Goal: Transaction & Acquisition: Book appointment/travel/reservation

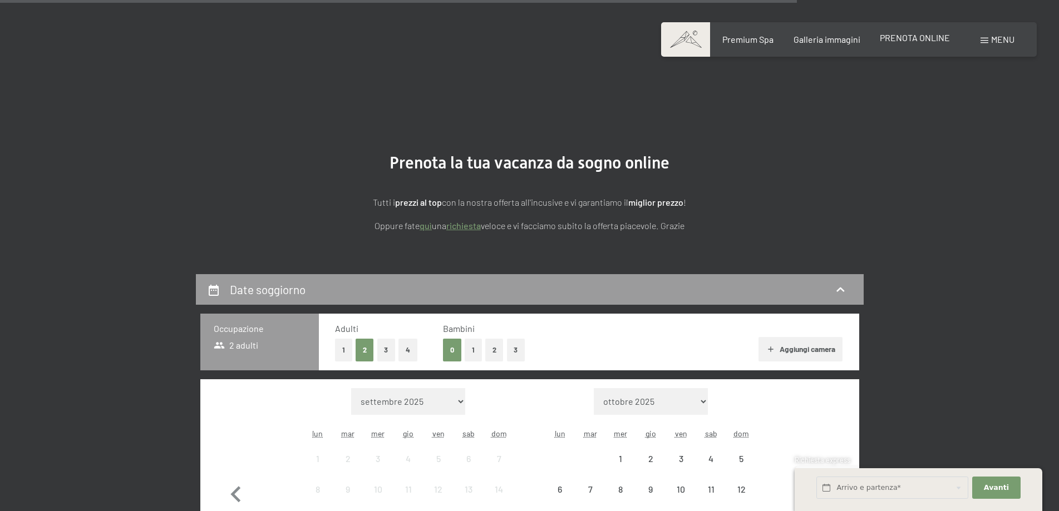
click at [902, 37] on span "PRENOTA ONLINE" at bounding box center [915, 37] width 70 height 11
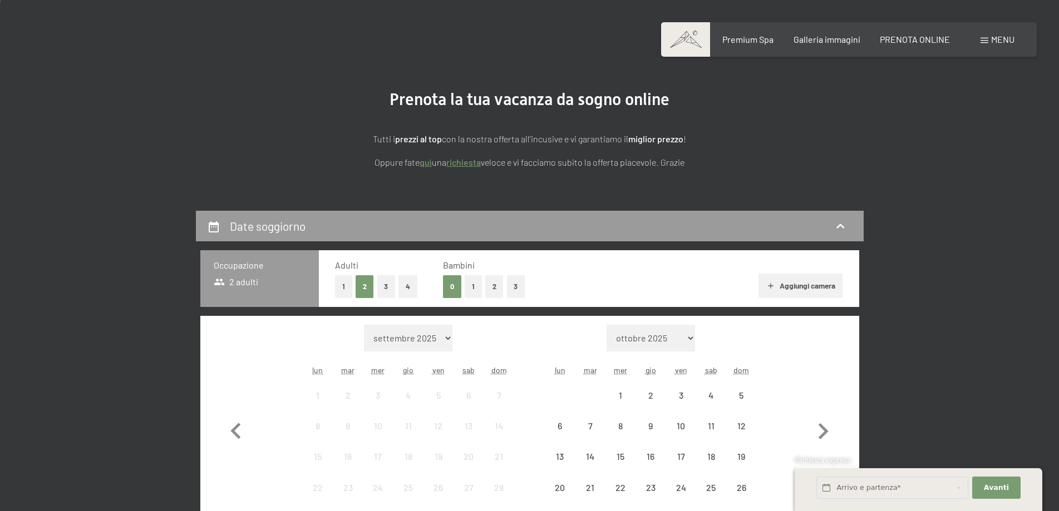
scroll to position [111, 0]
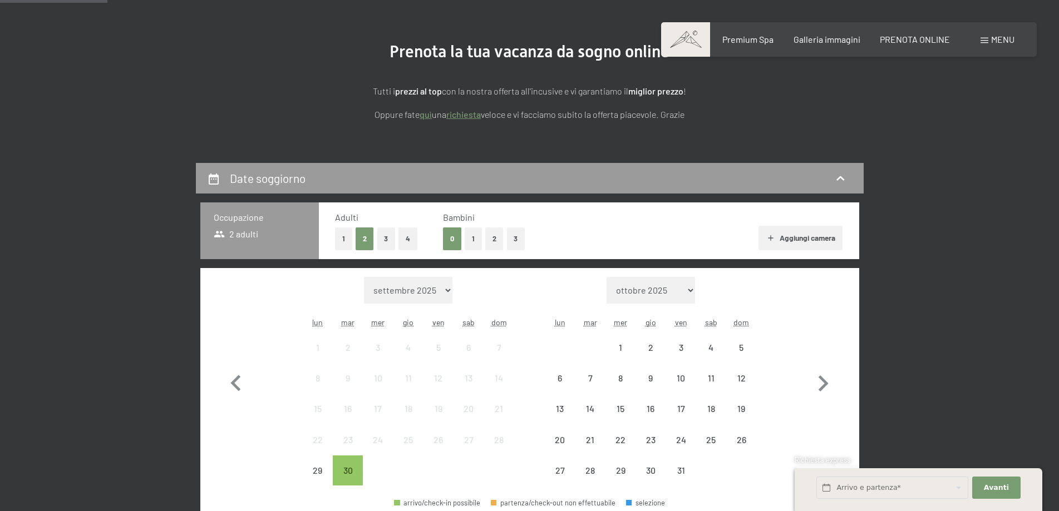
click at [423, 302] on select "[DATE] [DATE] [DATE] [DATE] [DATE] [DATE] [DATE] [DATE] [DATE] [DATE] [DATE] [D…" at bounding box center [408, 290] width 88 height 27
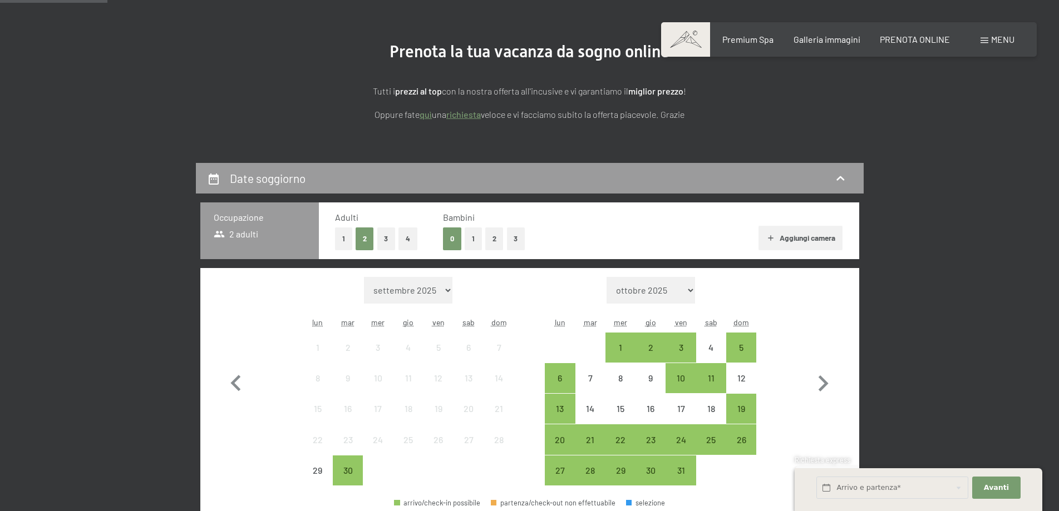
click at [411, 280] on select "[DATE] [DATE] [DATE] [DATE] [DATE] [DATE] [DATE] [DATE] [DATE] [DATE] [DATE] [D…" at bounding box center [408, 290] width 88 height 27
select select "[DATE]"
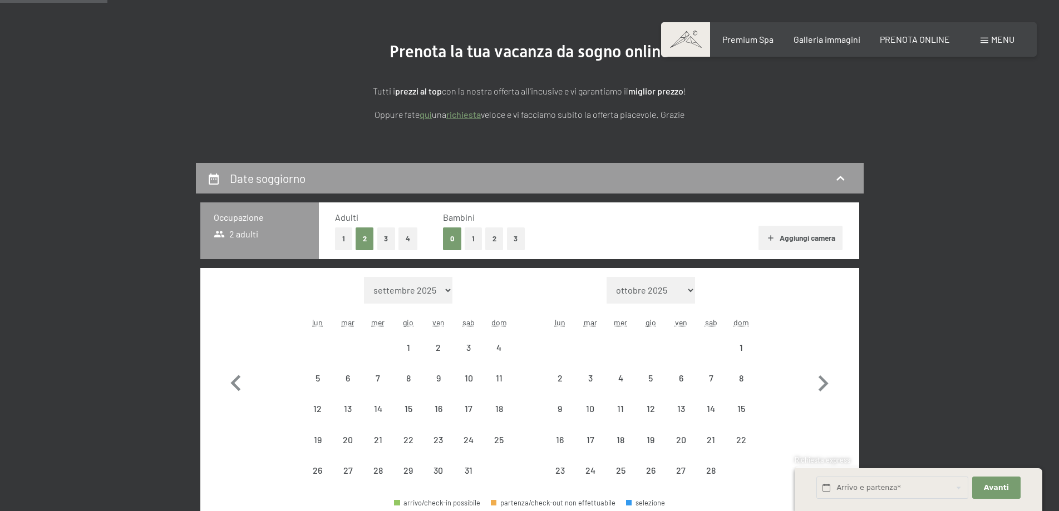
select select "[DATE]"
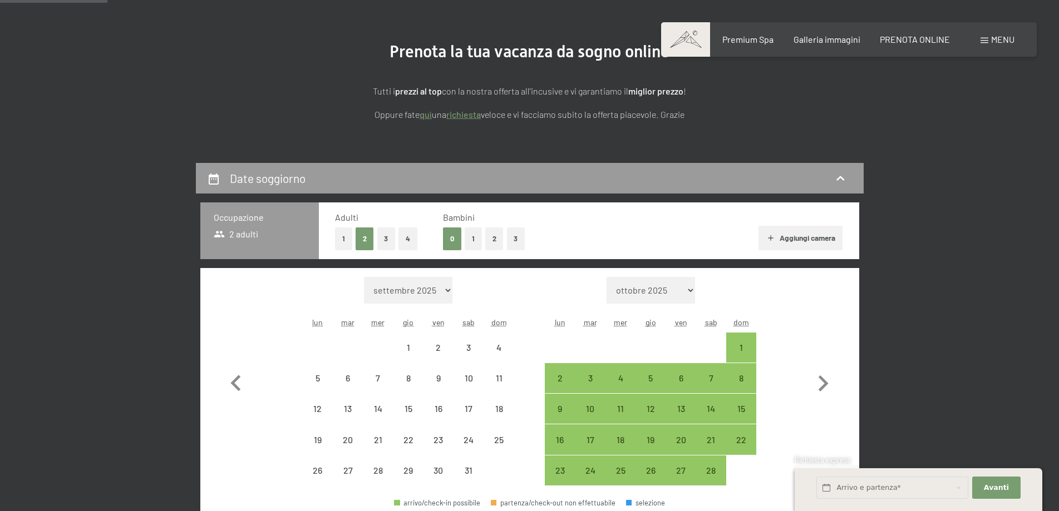
select select "[DATE]"
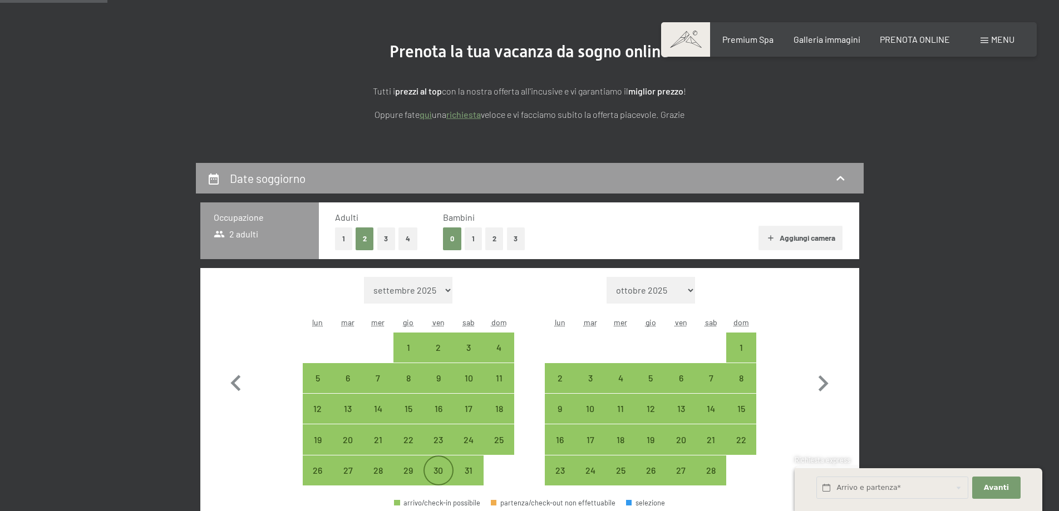
click at [430, 467] on div "30" at bounding box center [438, 480] width 28 height 28
select select "[DATE]"
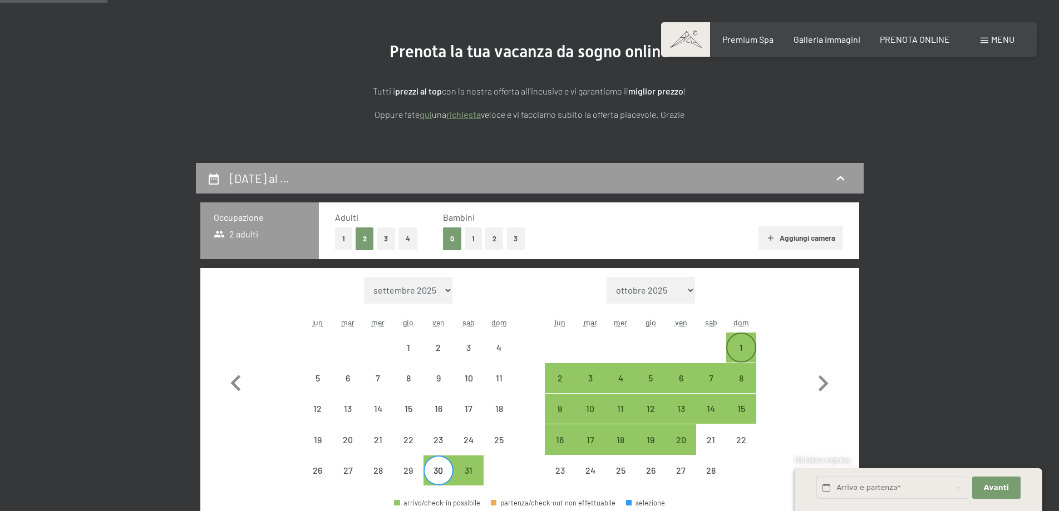
click at [743, 352] on div "1" at bounding box center [741, 357] width 28 height 28
select select "[DATE]"
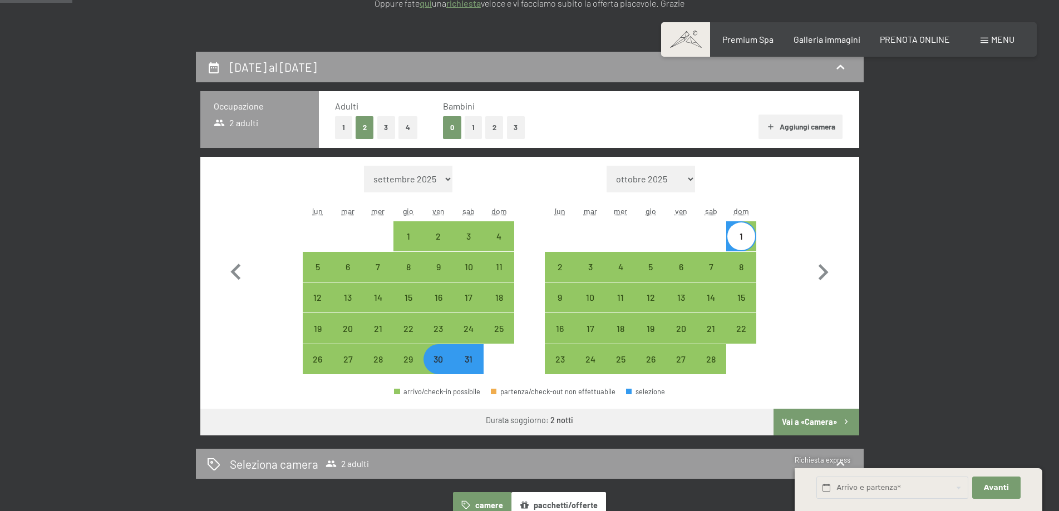
scroll to position [334, 0]
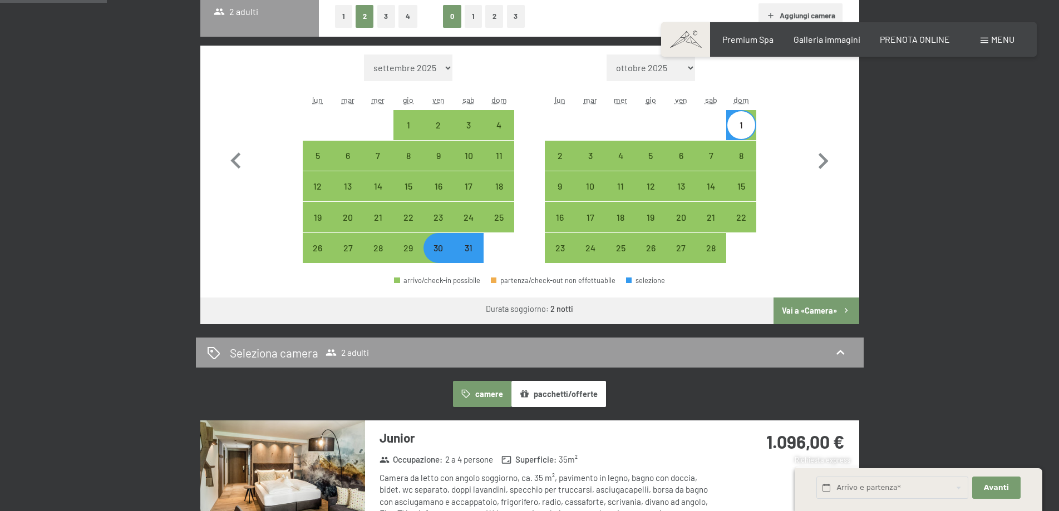
click at [816, 308] on button "Vai a «Camera»" at bounding box center [815, 311] width 85 height 27
select select "[DATE]"
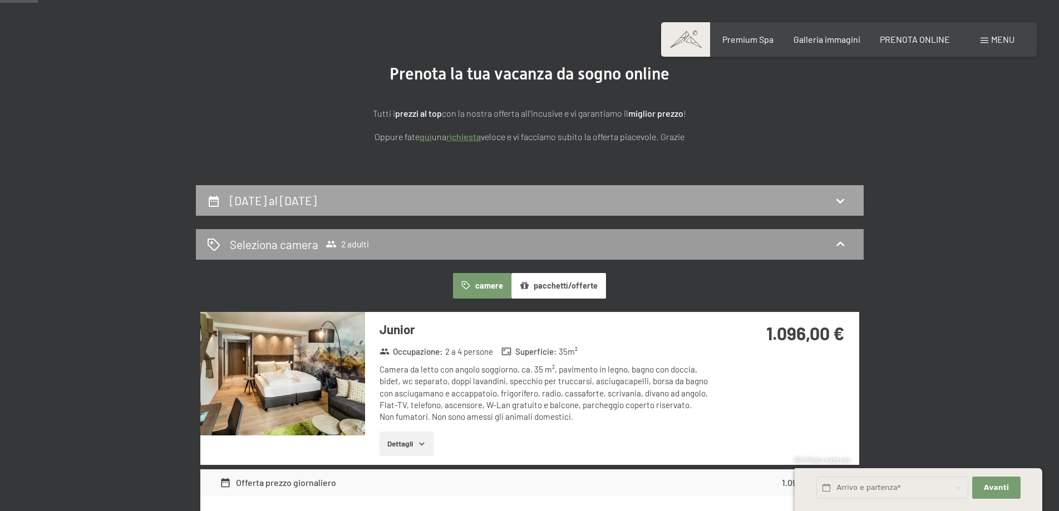
scroll to position [0, 0]
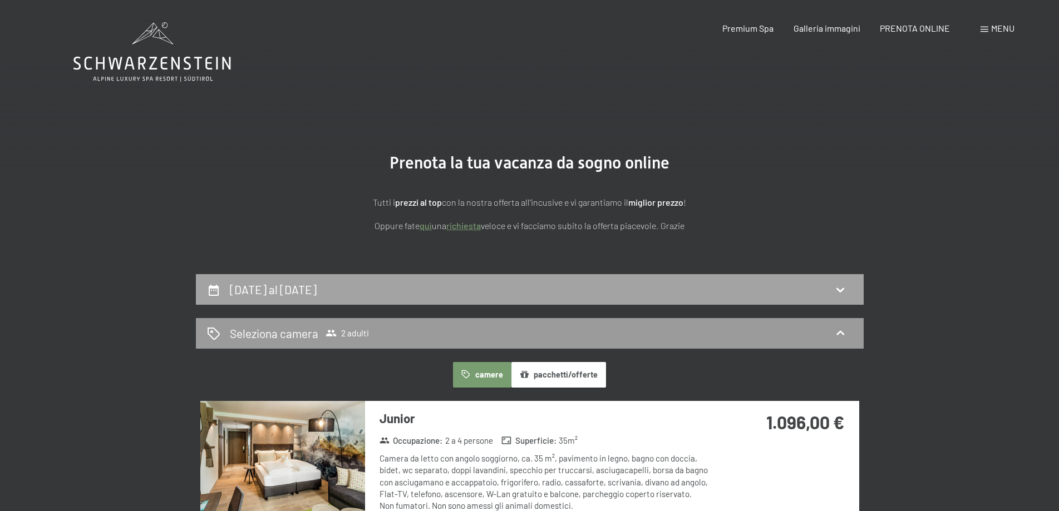
click at [318, 280] on div "[DATE] al [DATE]" at bounding box center [530, 289] width 668 height 31
select select "[DATE]"
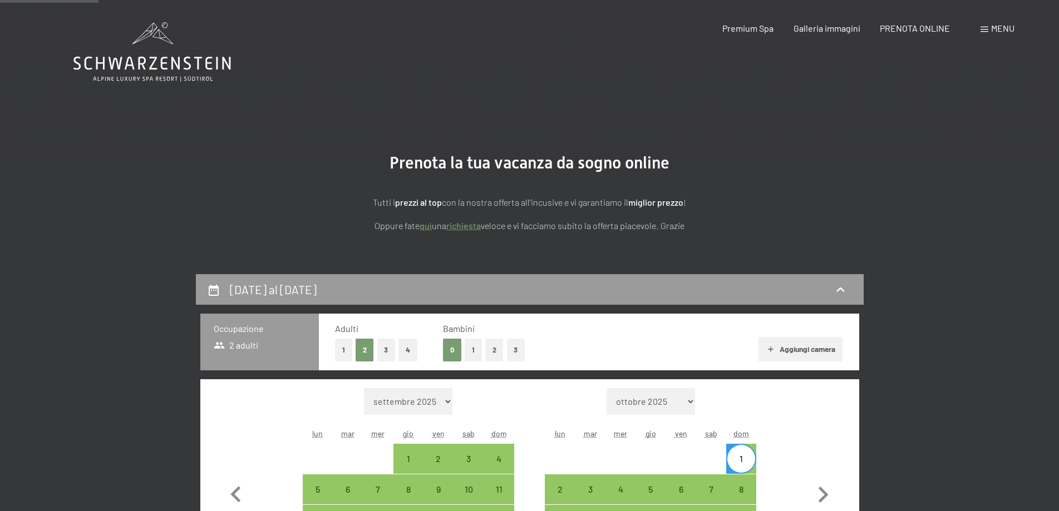
scroll to position [274, 0]
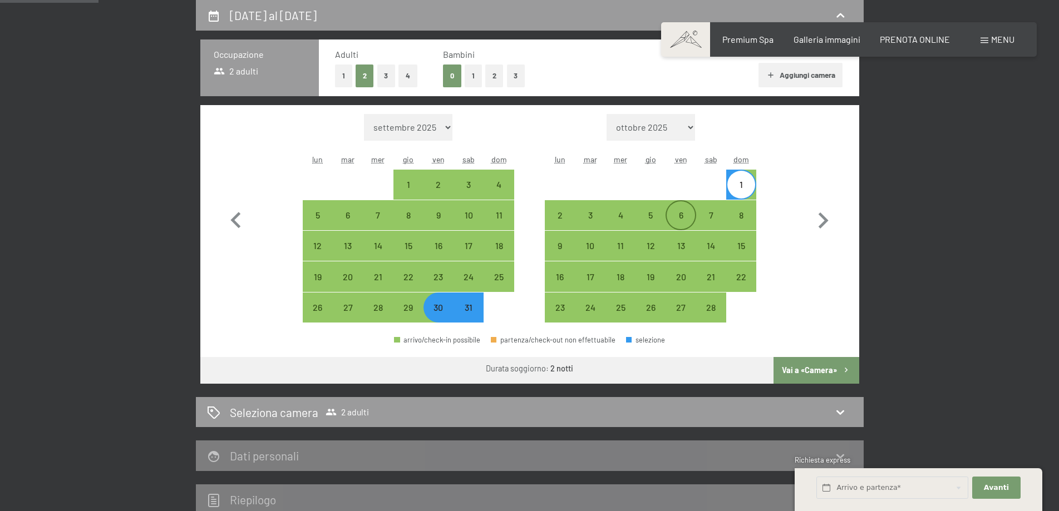
click at [684, 218] on div "6" at bounding box center [680, 225] width 28 height 28
select select "[DATE]"
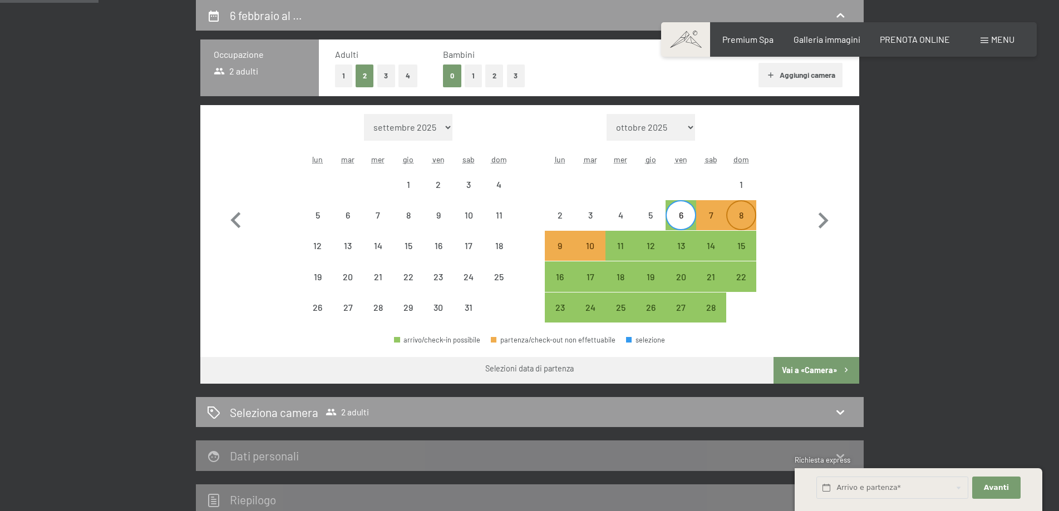
click at [739, 219] on div "8" at bounding box center [741, 225] width 28 height 28
select select "[DATE]"
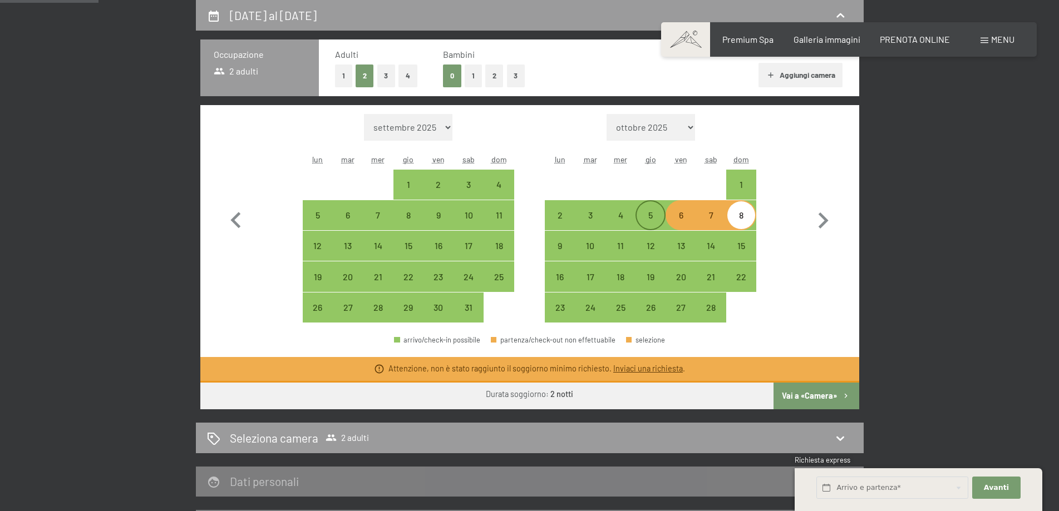
click at [644, 218] on div "5" at bounding box center [650, 225] width 28 height 28
select select "[DATE]"
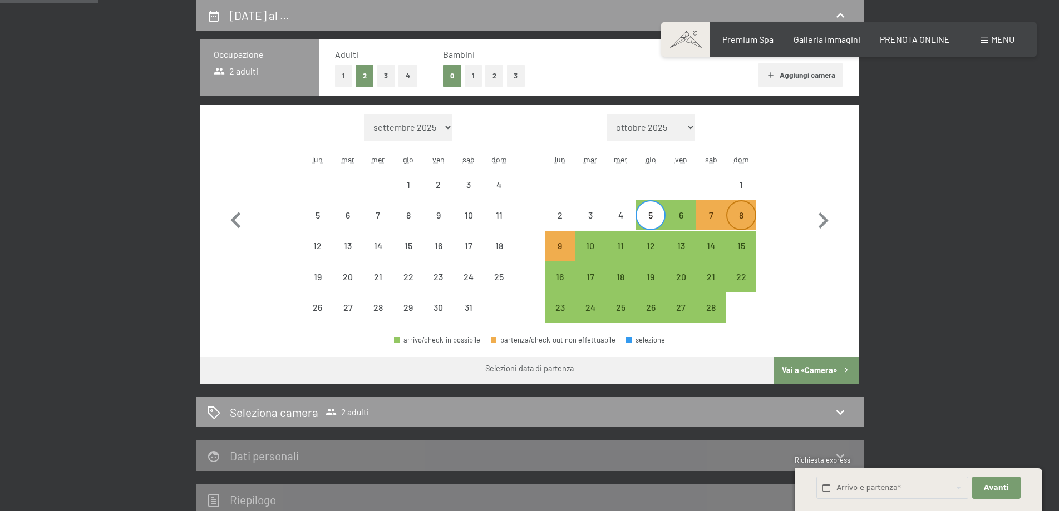
click at [753, 211] on div "8" at bounding box center [741, 225] width 28 height 28
select select "[DATE]"
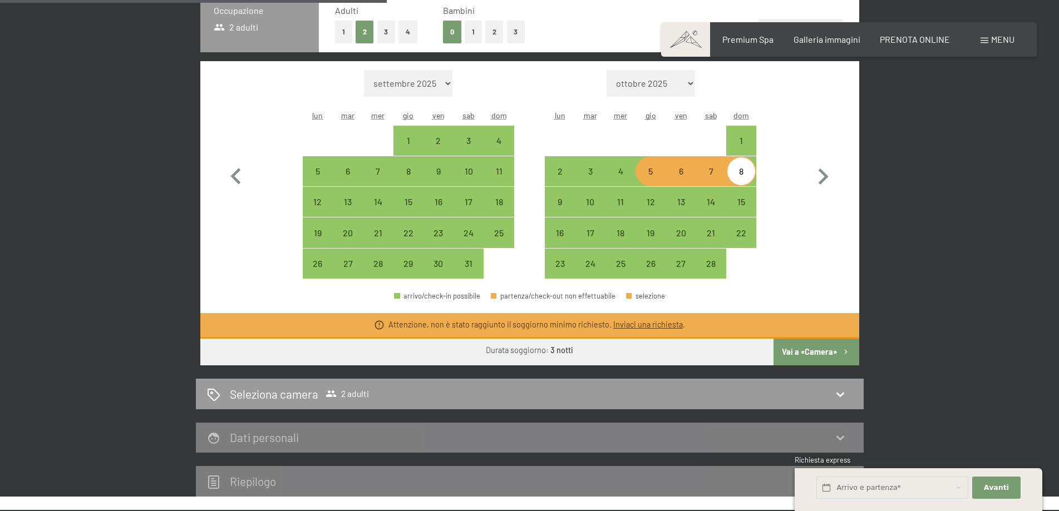
scroll to position [441, 0]
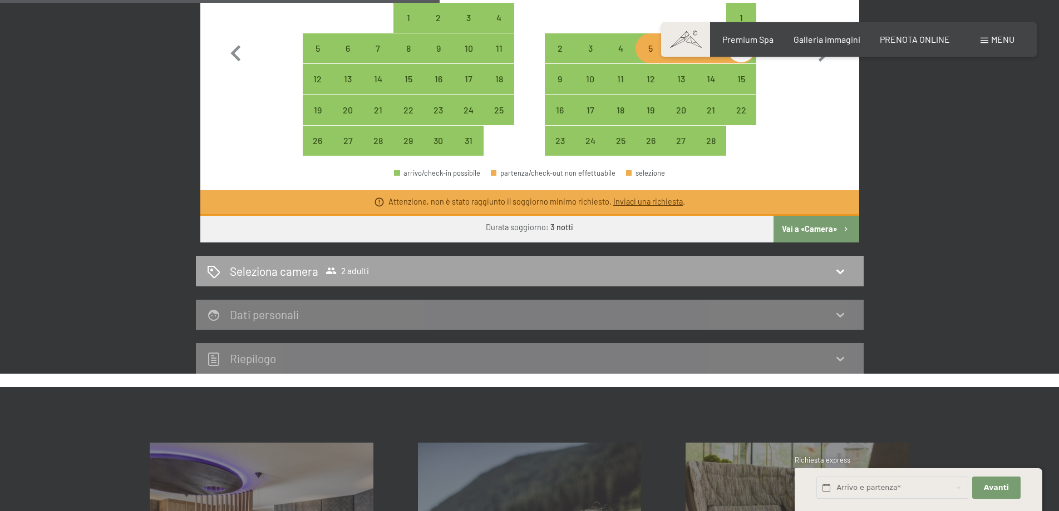
click at [276, 271] on h2 "Seleziona camera" at bounding box center [274, 271] width 88 height 16
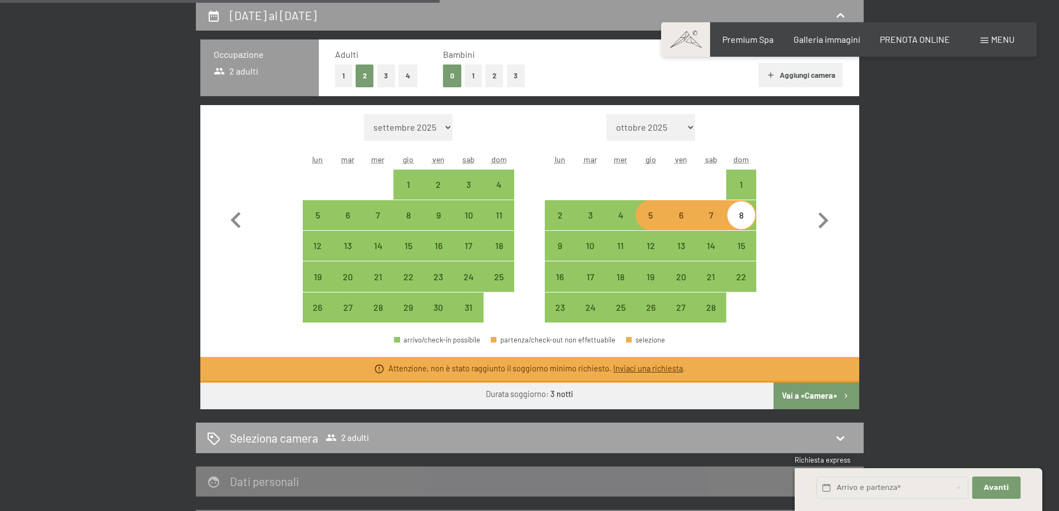
select select "[DATE]"
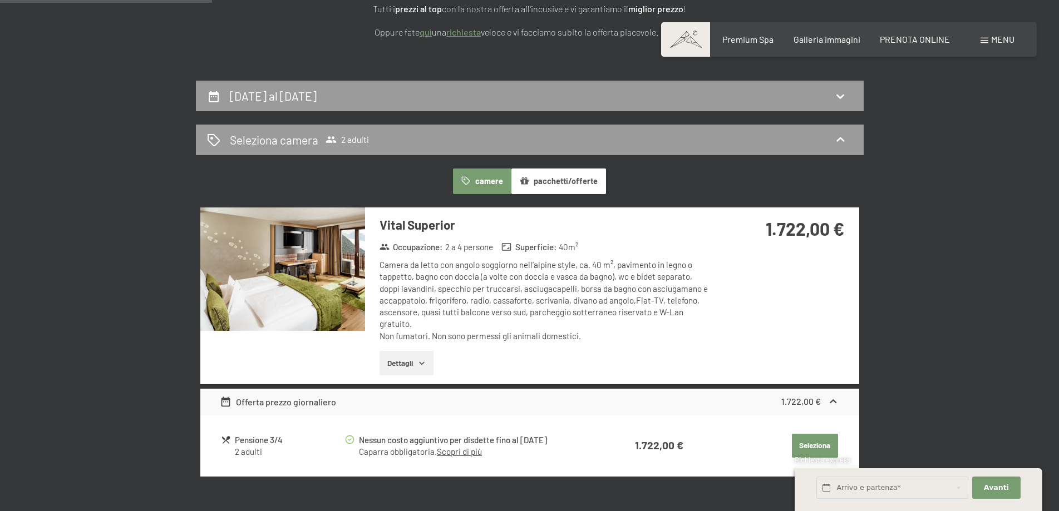
scroll to position [107, 0]
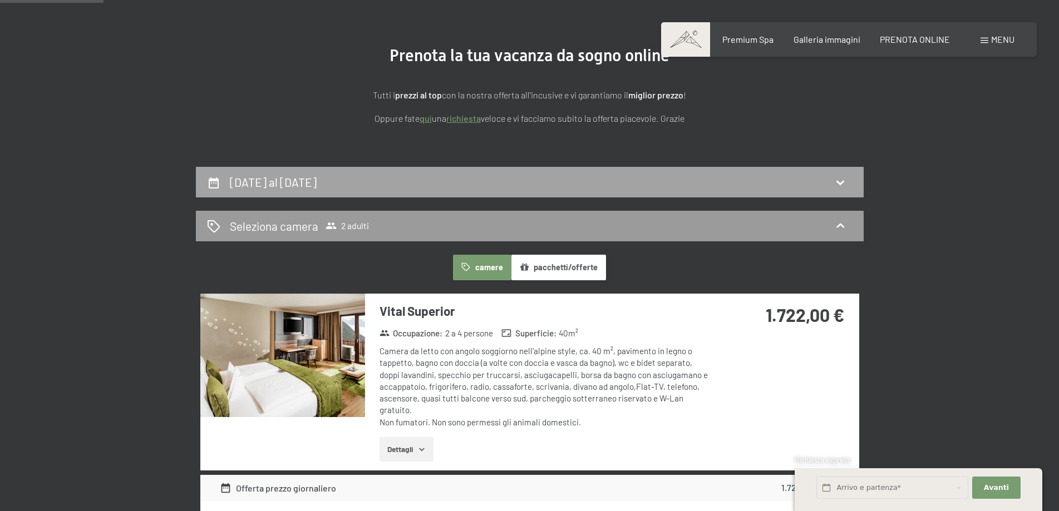
click at [473, 183] on div "[DATE] al [DATE]" at bounding box center [529, 182] width 645 height 16
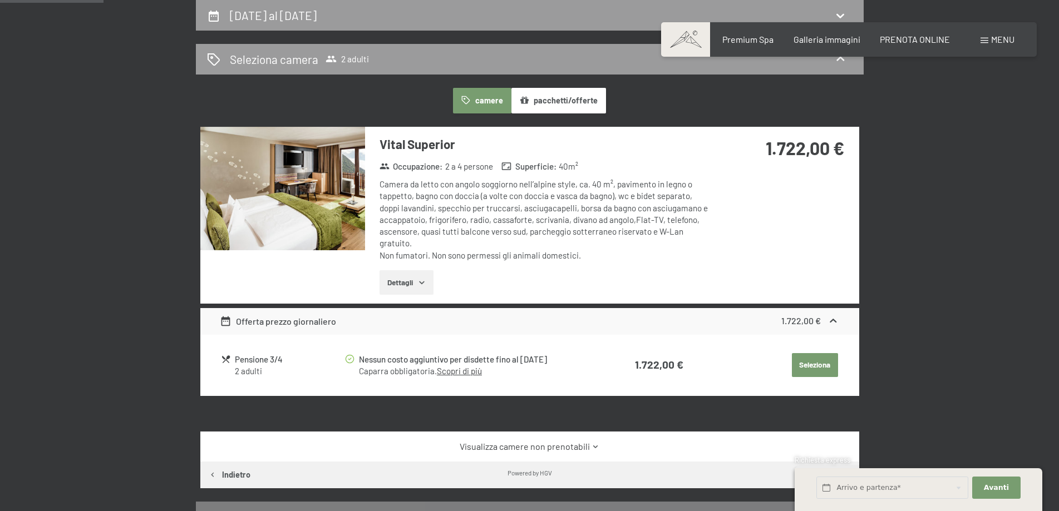
select select "[DATE]"
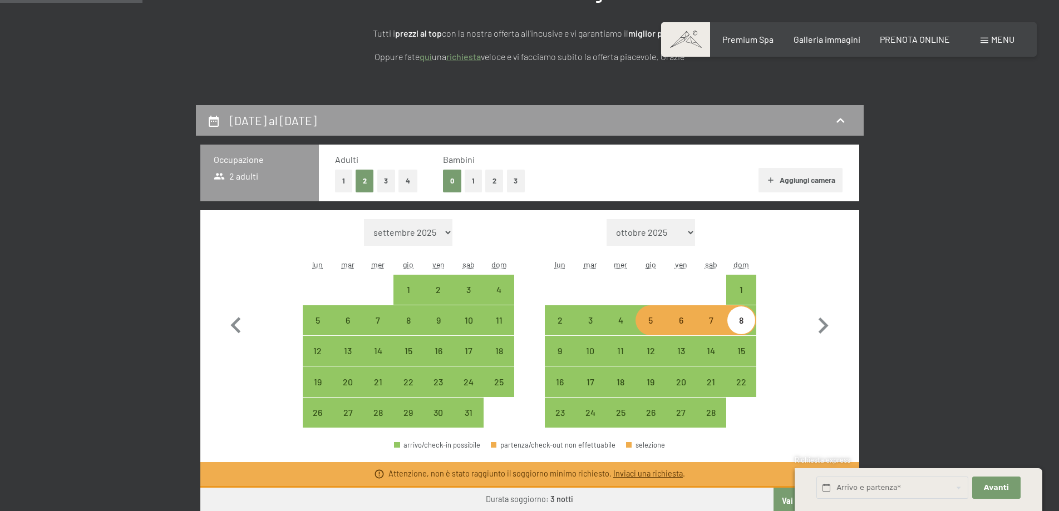
scroll to position [107, 0]
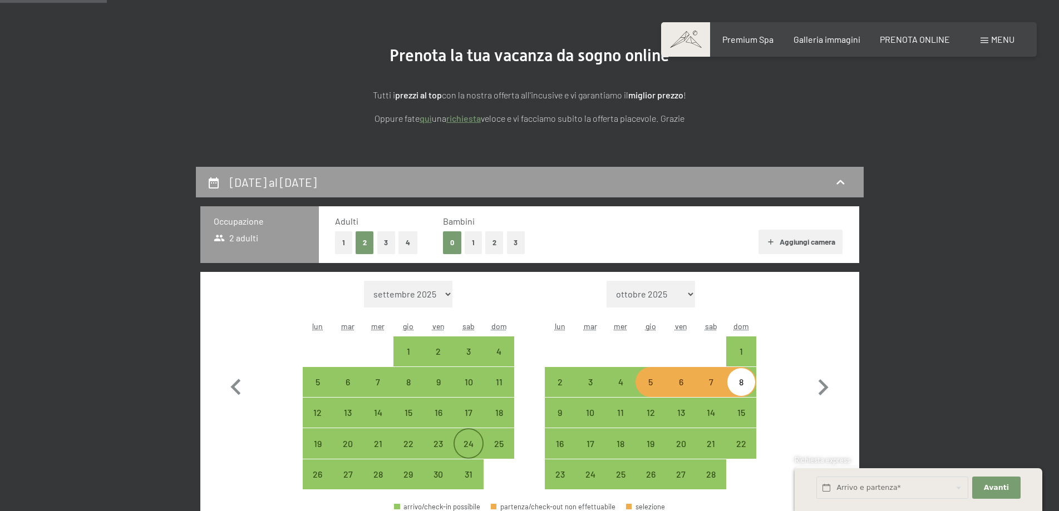
drag, startPoint x: 439, startPoint y: 443, endPoint x: 472, endPoint y: 438, distance: 33.7
click at [441, 441] on div "23" at bounding box center [438, 453] width 28 height 28
select select "[DATE]"
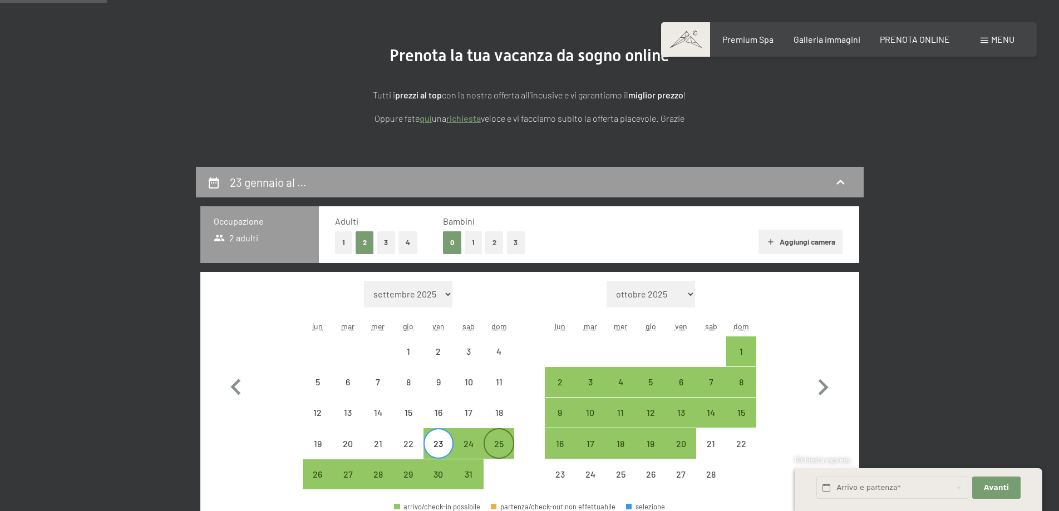
click at [498, 447] on div "25" at bounding box center [499, 453] width 28 height 28
select select "[DATE]"
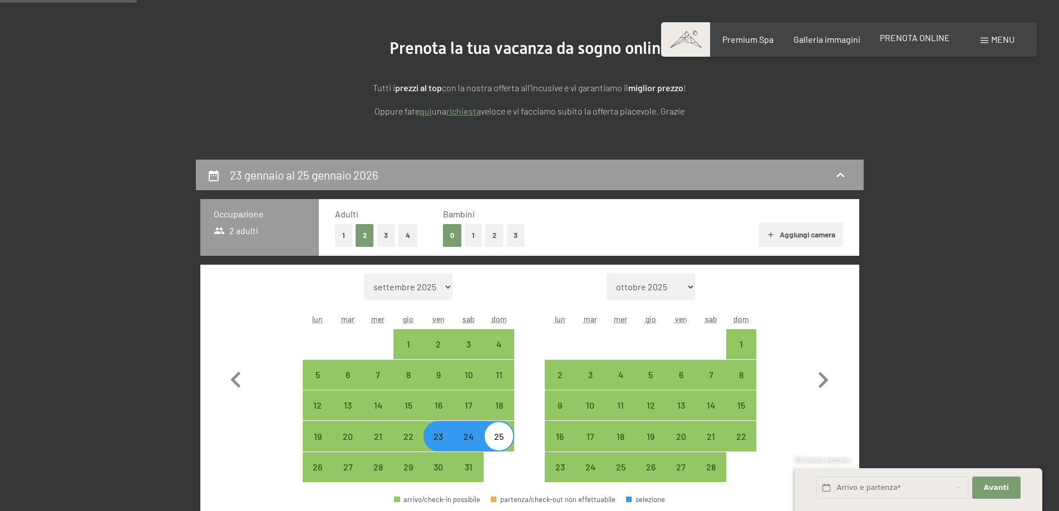
scroll to position [52, 0]
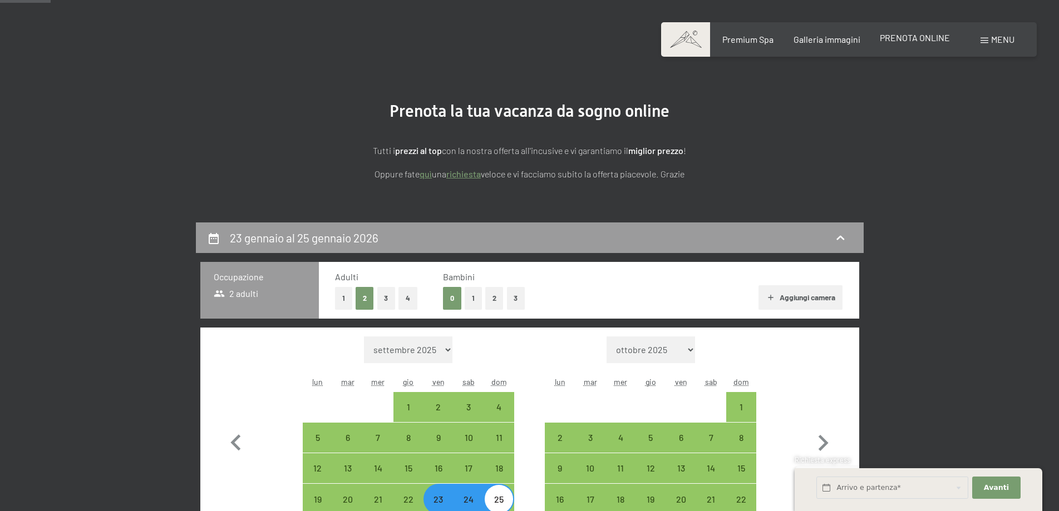
click at [916, 36] on span "PRENOTA ONLINE" at bounding box center [915, 37] width 70 height 11
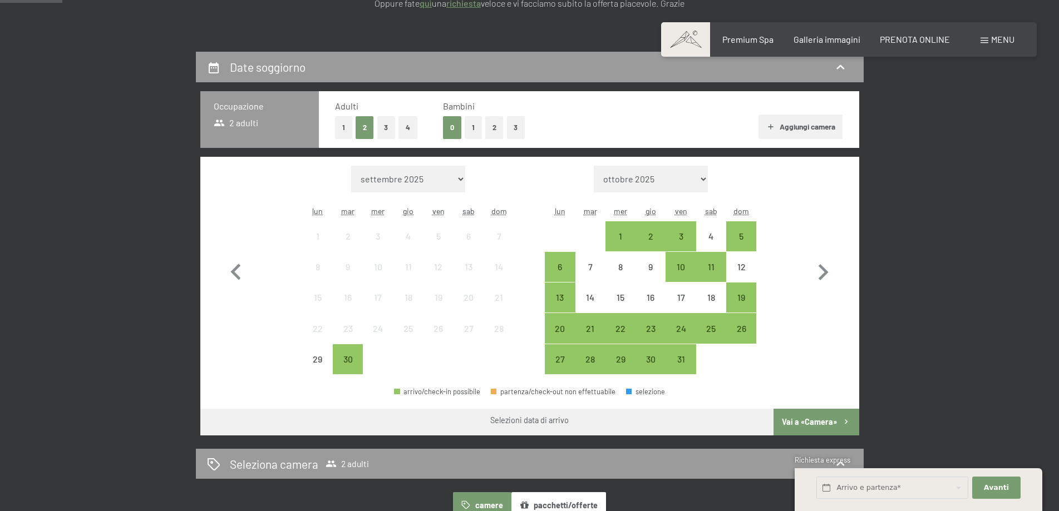
click at [649, 182] on select "ottobre 2025 novembre 2025 dicembre 2025 gennaio 2026 febbraio 2026 marzo 2026 …" at bounding box center [651, 179] width 114 height 27
click at [441, 181] on select "[DATE] [DATE] [DATE] [DATE] [DATE] [DATE] [DATE] [DATE] [DATE] [DATE] [DATE] [D…" at bounding box center [408, 179] width 114 height 27
select select "[DATE]"
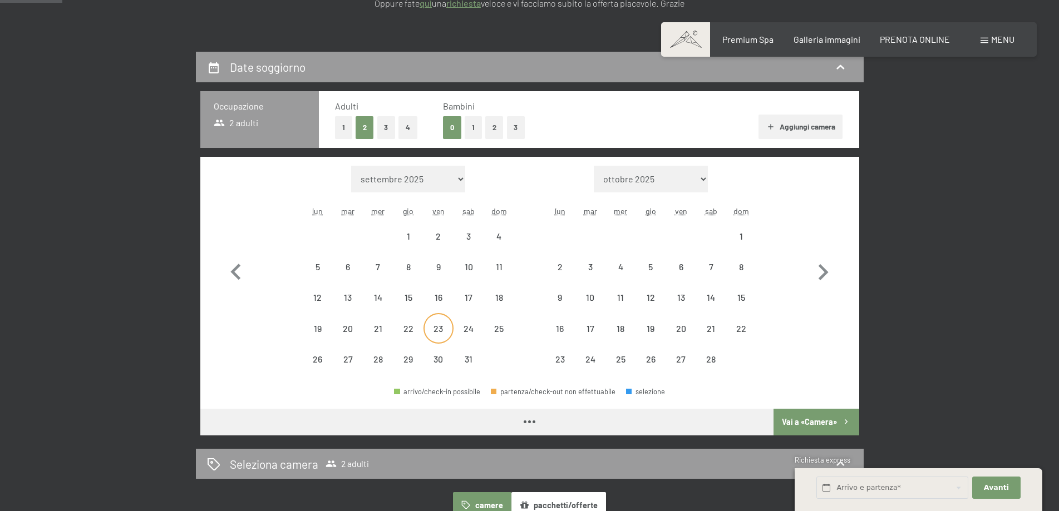
select select "[DATE]"
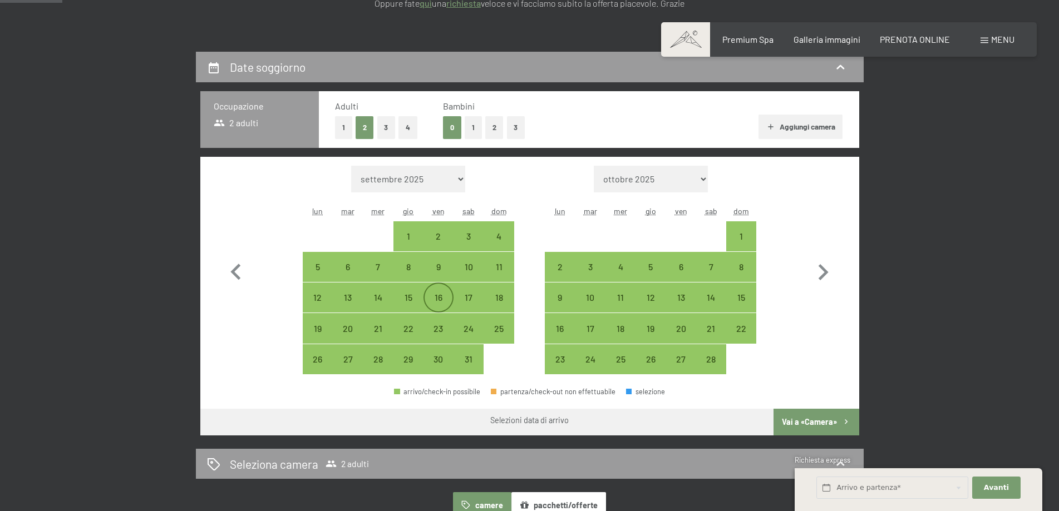
click at [439, 299] on div "16" at bounding box center [438, 307] width 28 height 28
select select "[DATE]"
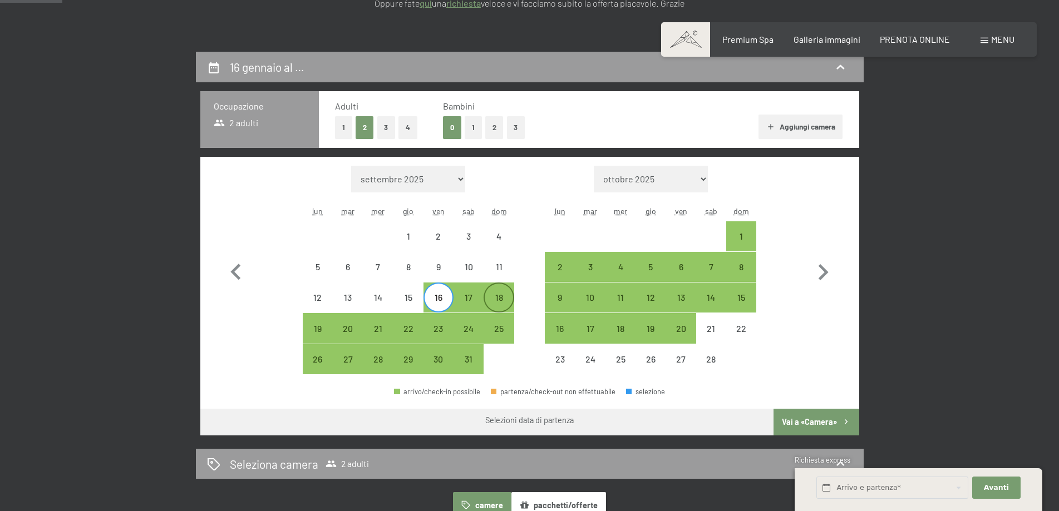
click at [495, 298] on div "18" at bounding box center [499, 307] width 28 height 28
select select "[DATE]"
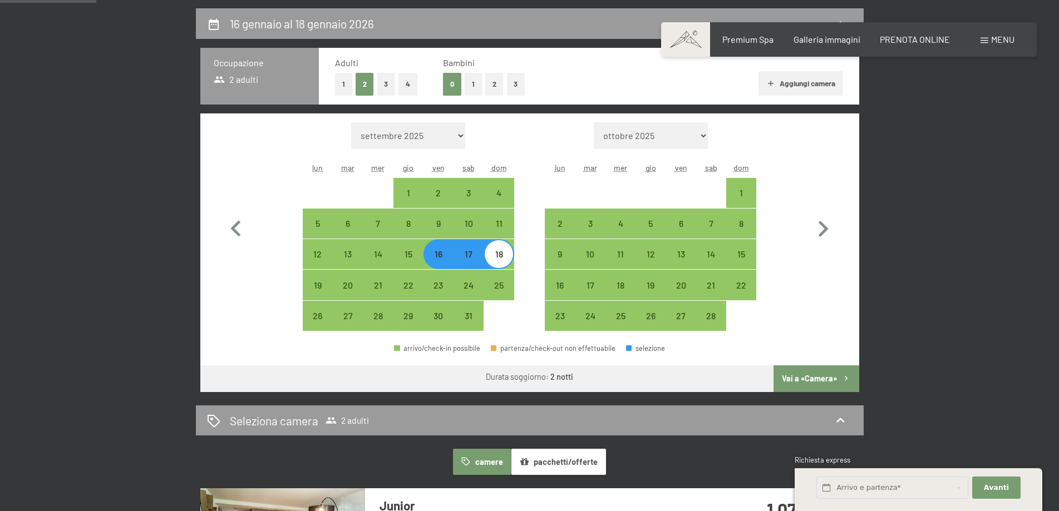
scroll to position [167, 0]
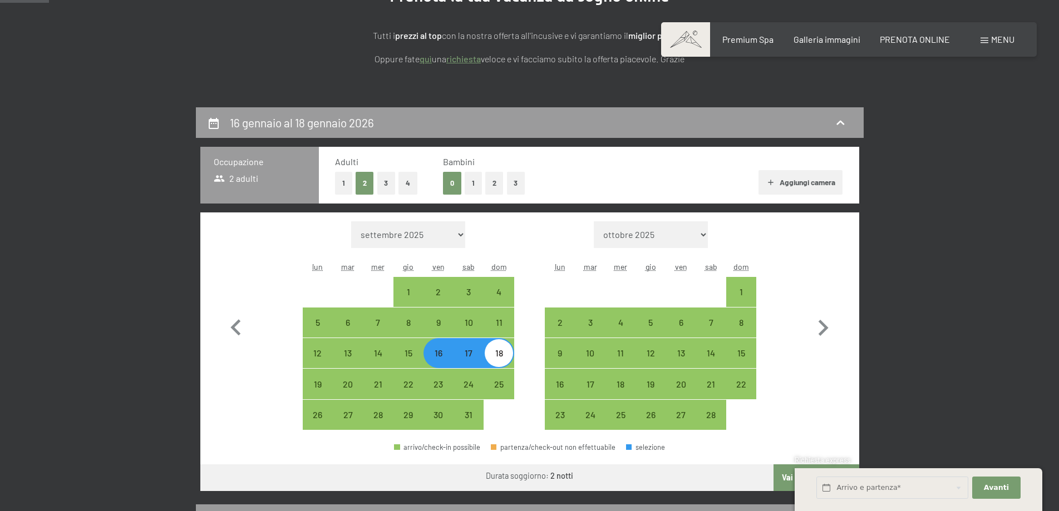
click at [438, 229] on select "[DATE] [DATE] [DATE] [DATE] [DATE] [DATE] [DATE] [DATE] [DATE] [DATE] [DATE] [D…" at bounding box center [408, 234] width 114 height 27
select select "2026-03-01"
select select "2026-04-01"
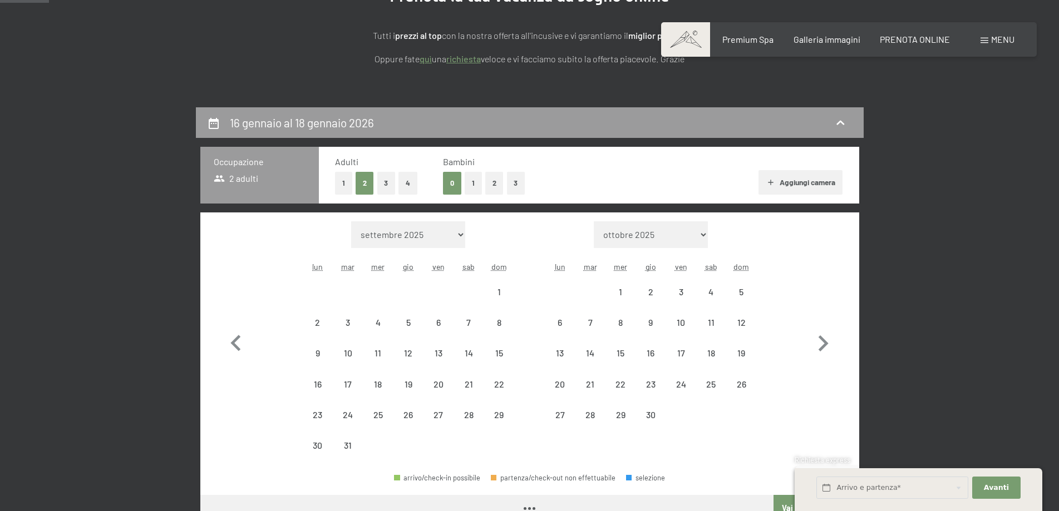
select select "2026-03-01"
select select "2026-04-01"
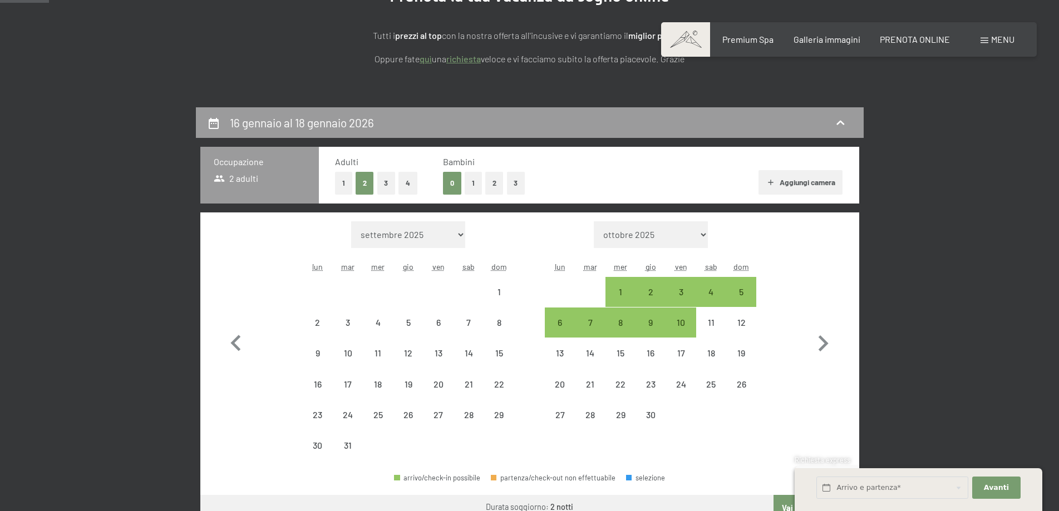
select select "2026-03-01"
select select "2026-04-01"
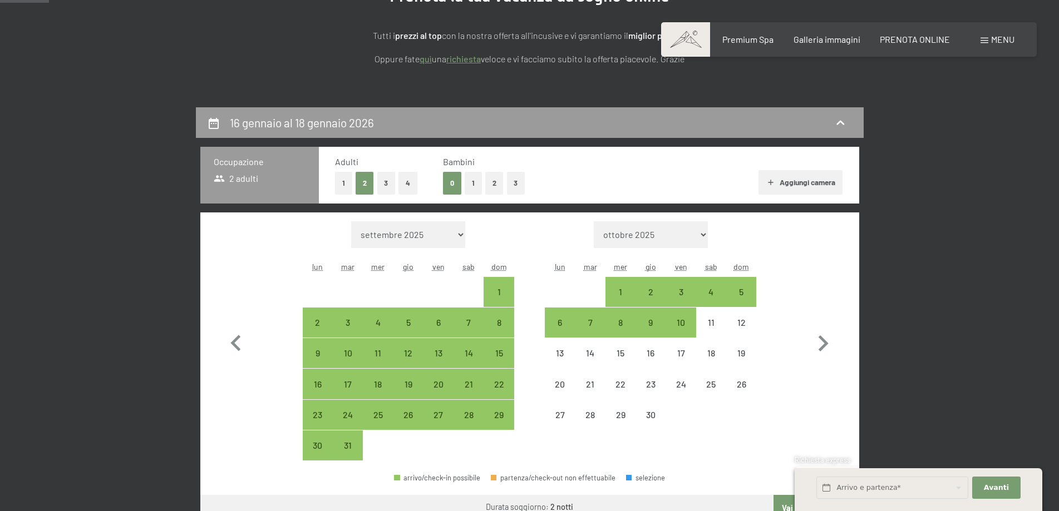
click at [416, 234] on select "[DATE] [DATE] [DATE] [DATE] [DATE] [DATE] [DATE] [DATE] [DATE] [DATE] [DATE] [D…" at bounding box center [408, 234] width 114 height 27
click at [440, 323] on div "6" at bounding box center [438, 332] width 28 height 28
select select "2026-03-01"
select select "2026-04-01"
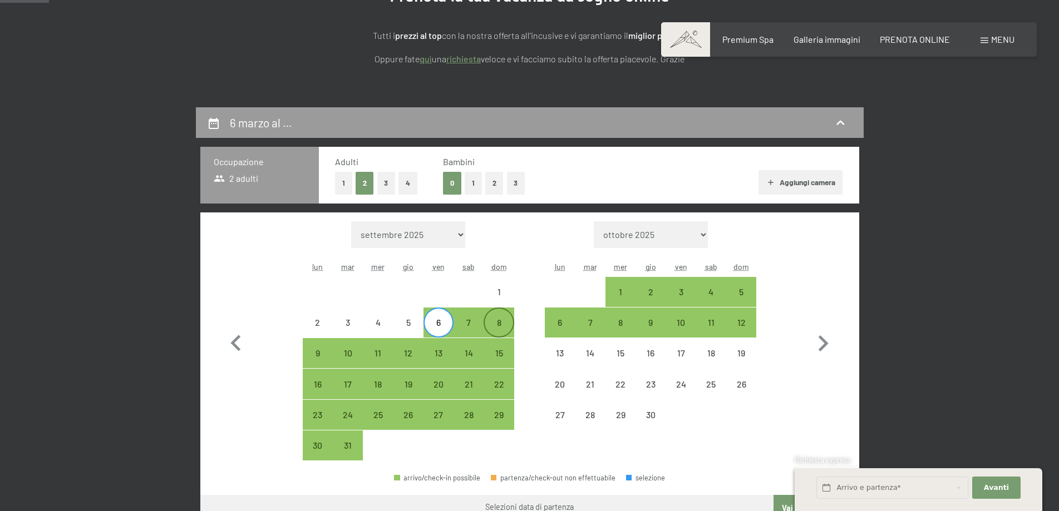
click at [502, 326] on div "8" at bounding box center [499, 332] width 28 height 28
select select "2026-03-01"
select select "2026-04-01"
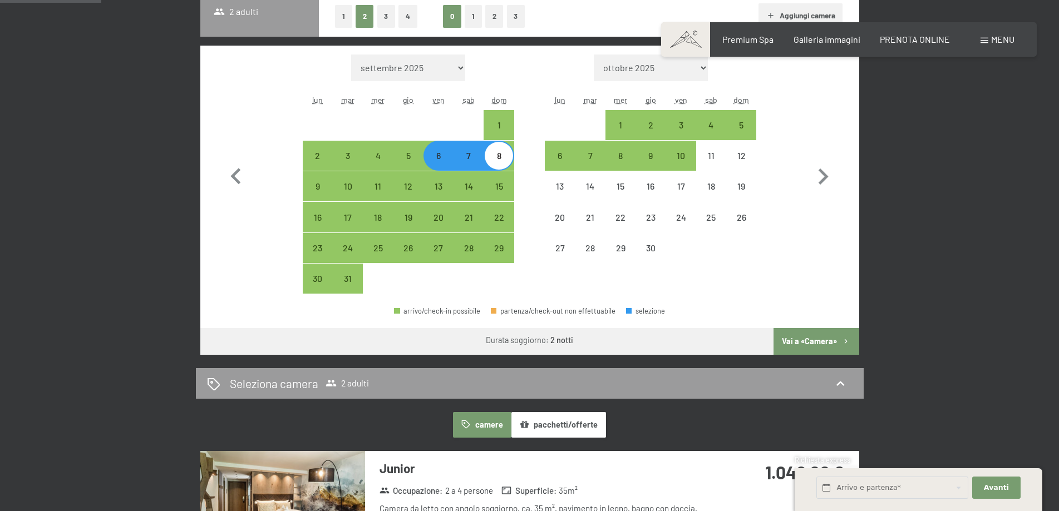
scroll to position [445, 0]
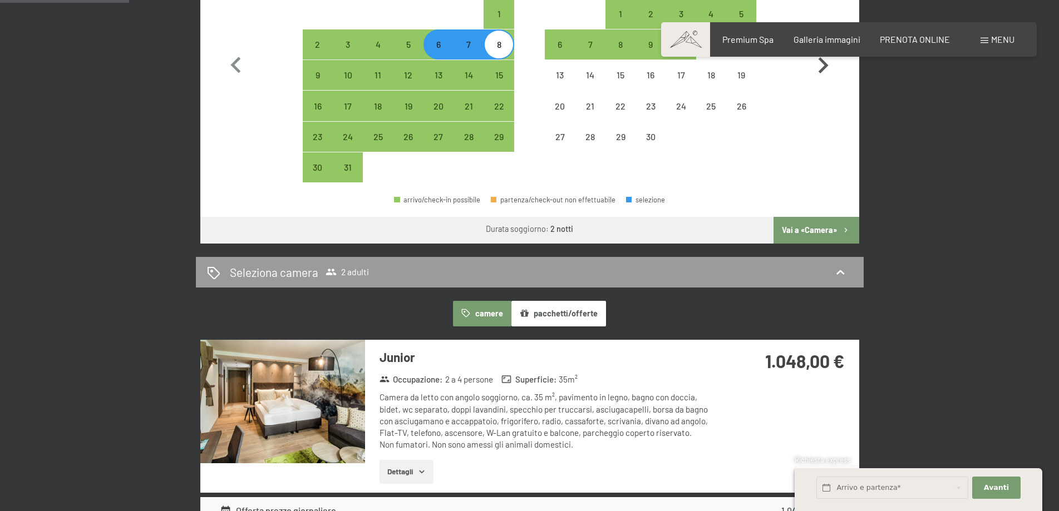
click at [832, 225] on button "Vai a «Camera»" at bounding box center [815, 230] width 85 height 27
select select "2026-03-01"
select select "2026-04-01"
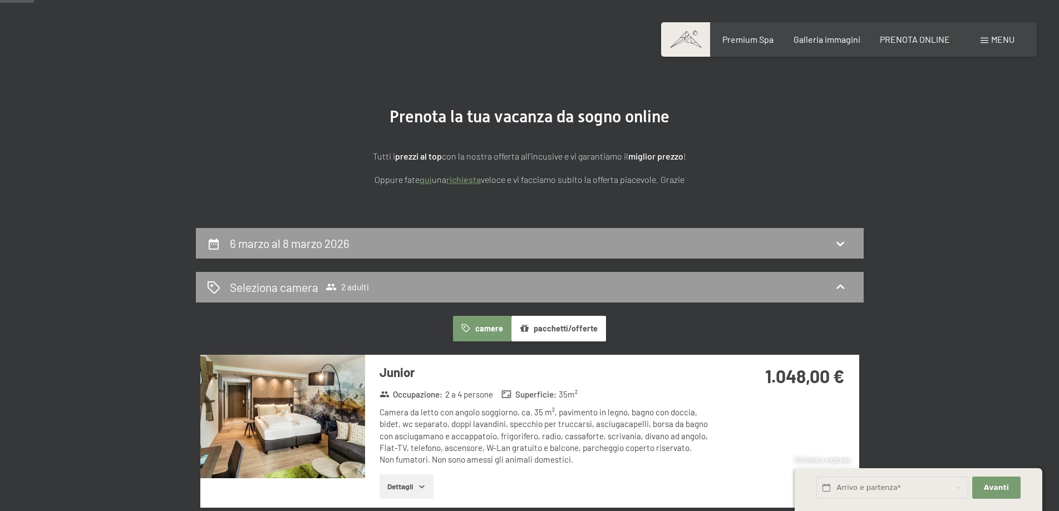
scroll to position [0, 0]
